Goal: Information Seeking & Learning: Learn about a topic

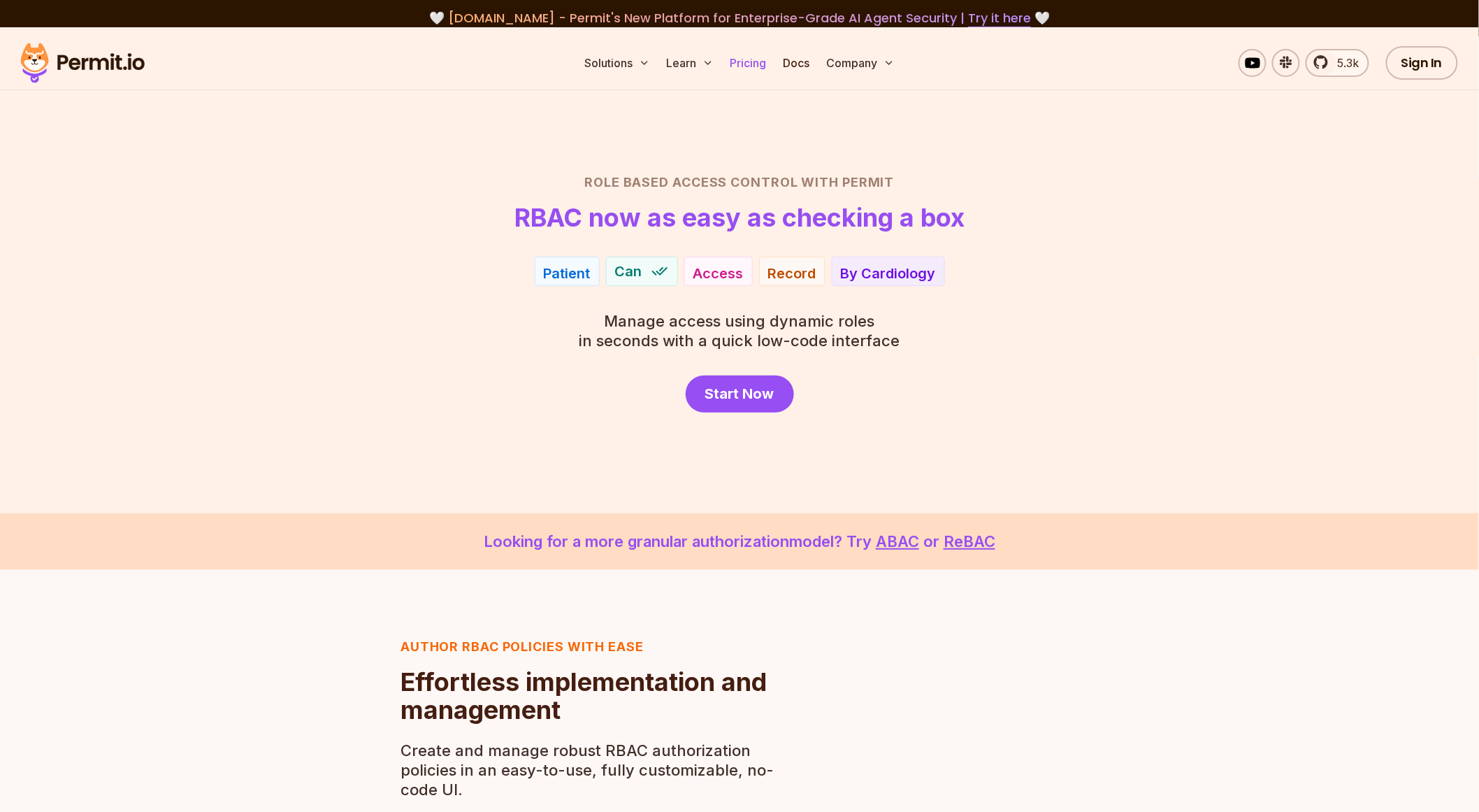
click at [745, 56] on link "Pricing" at bounding box center [748, 63] width 48 height 28
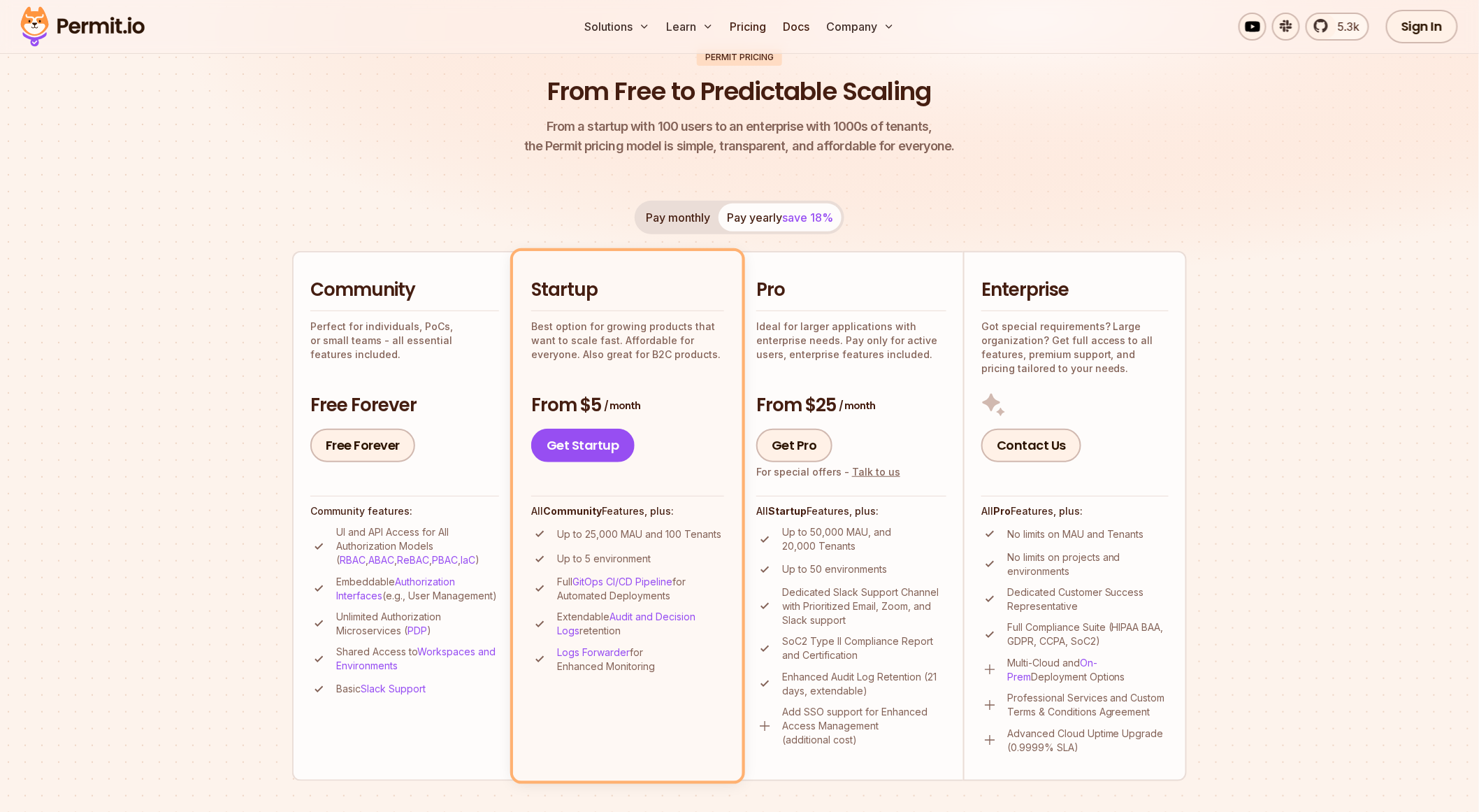
scroll to position [148, 0]
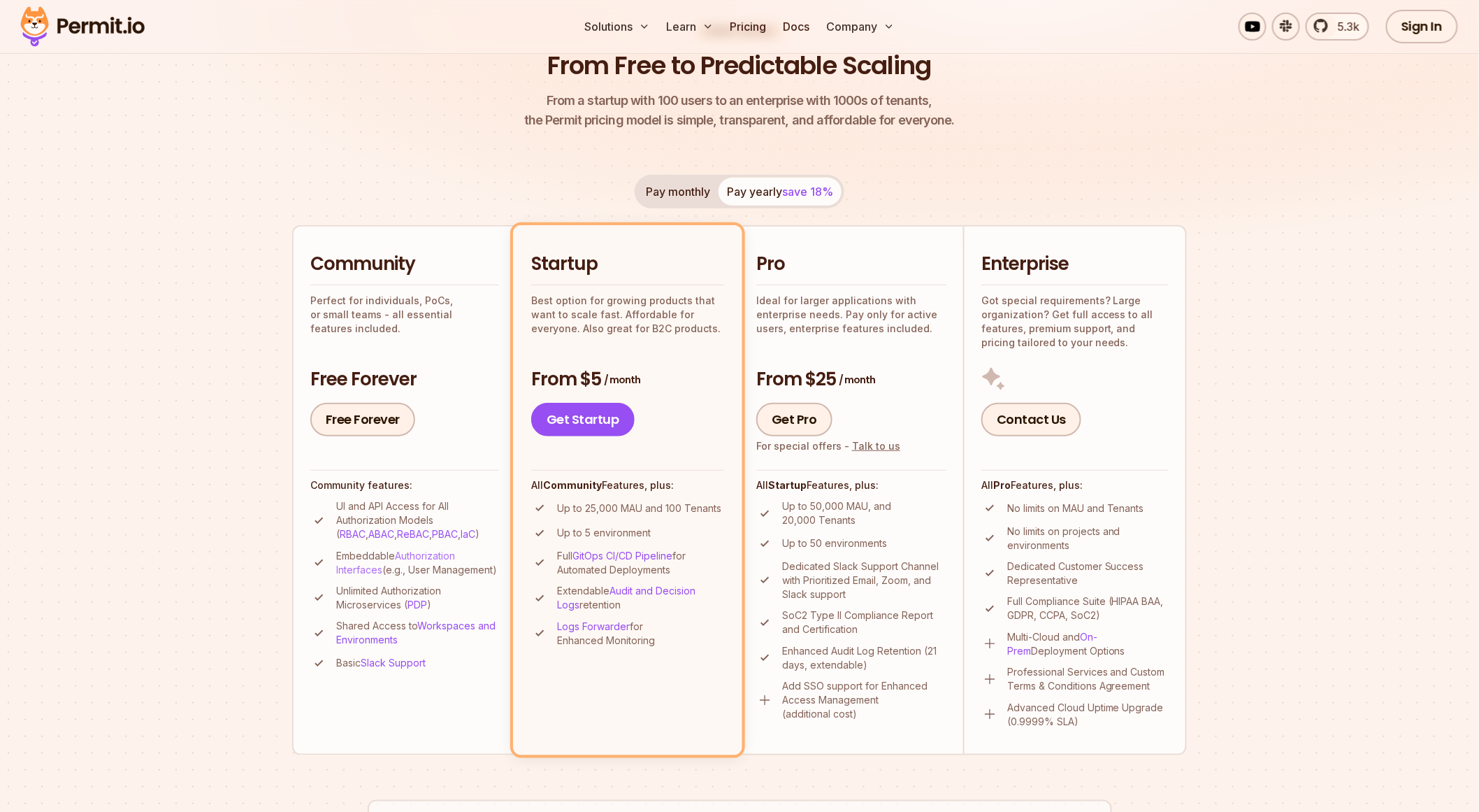
click at [417, 549] on link "Authorization Interfaces" at bounding box center [396, 562] width 119 height 26
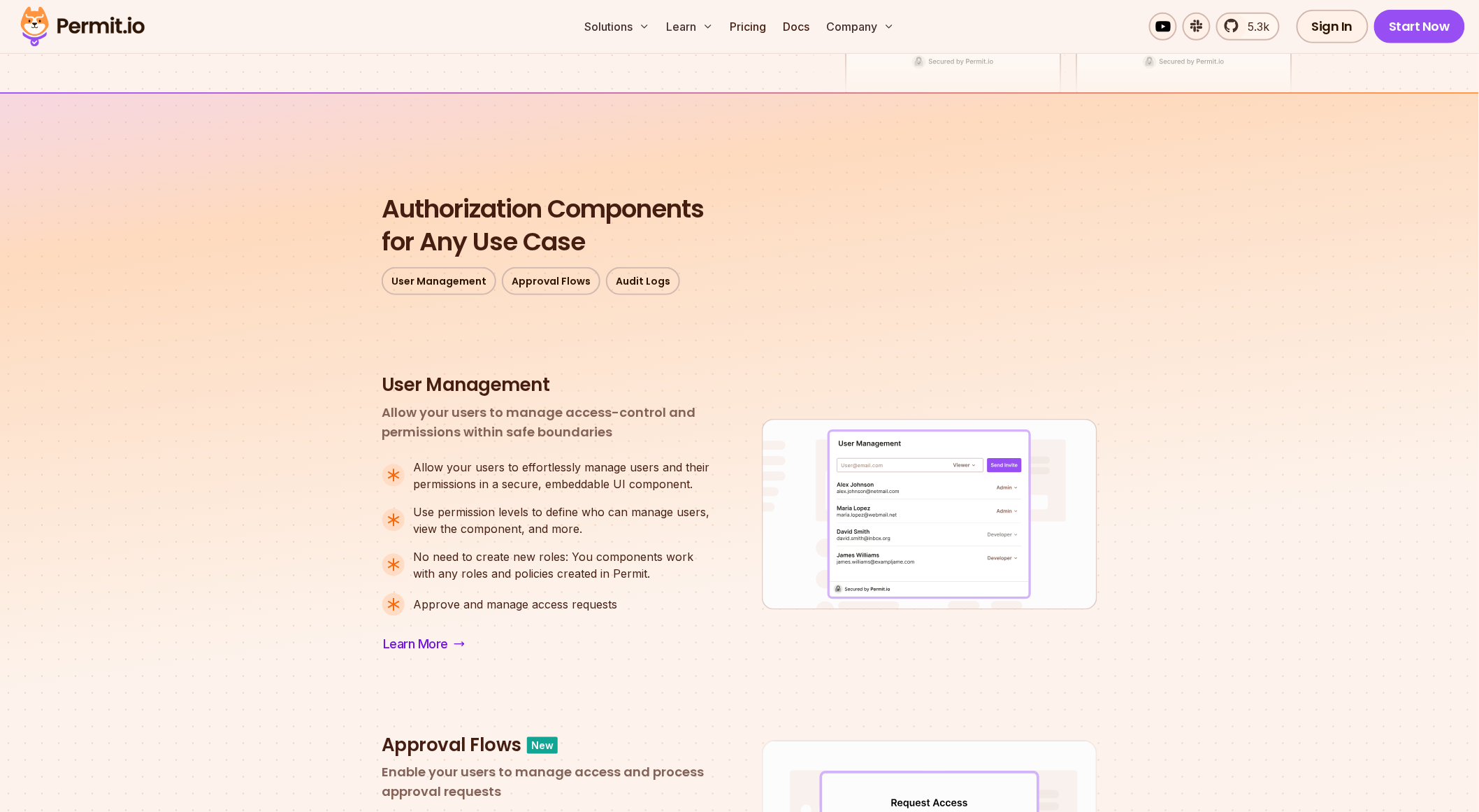
scroll to position [311, 0]
click at [885, 416] on img at bounding box center [930, 511] width 336 height 191
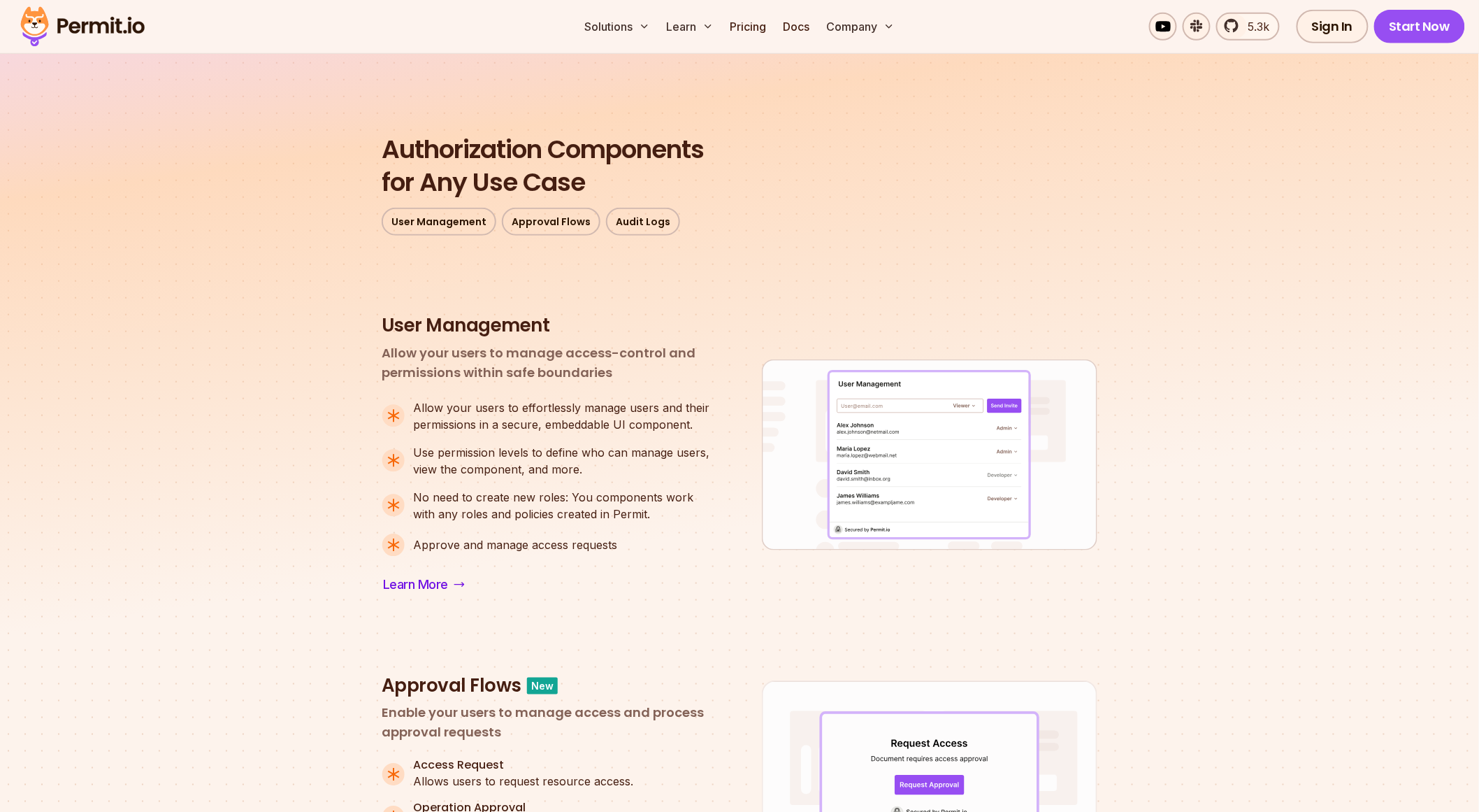
scroll to position [0, 0]
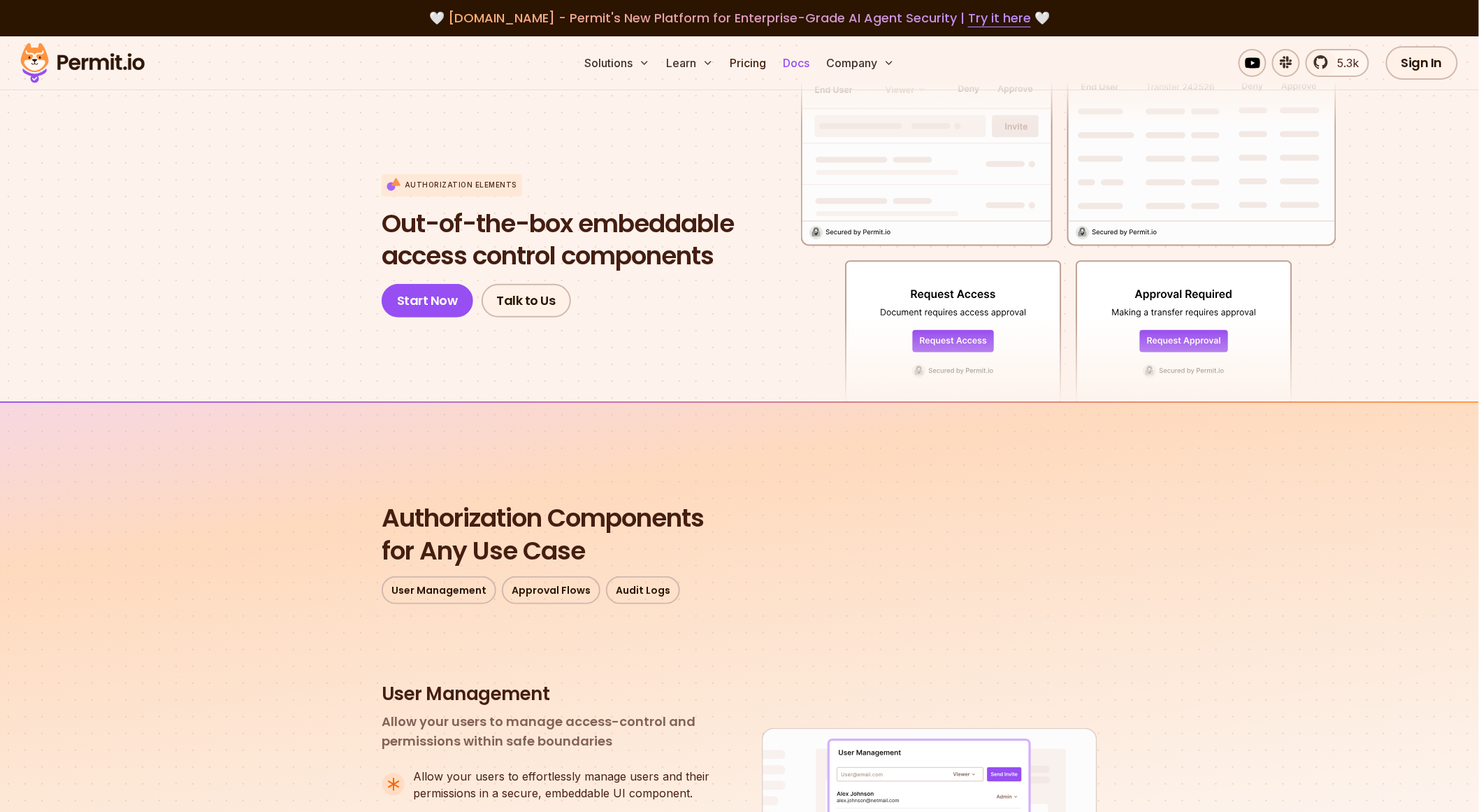
click at [781, 51] on link "Docs" at bounding box center [797, 63] width 38 height 28
